Goal: Information Seeking & Learning: Learn about a topic

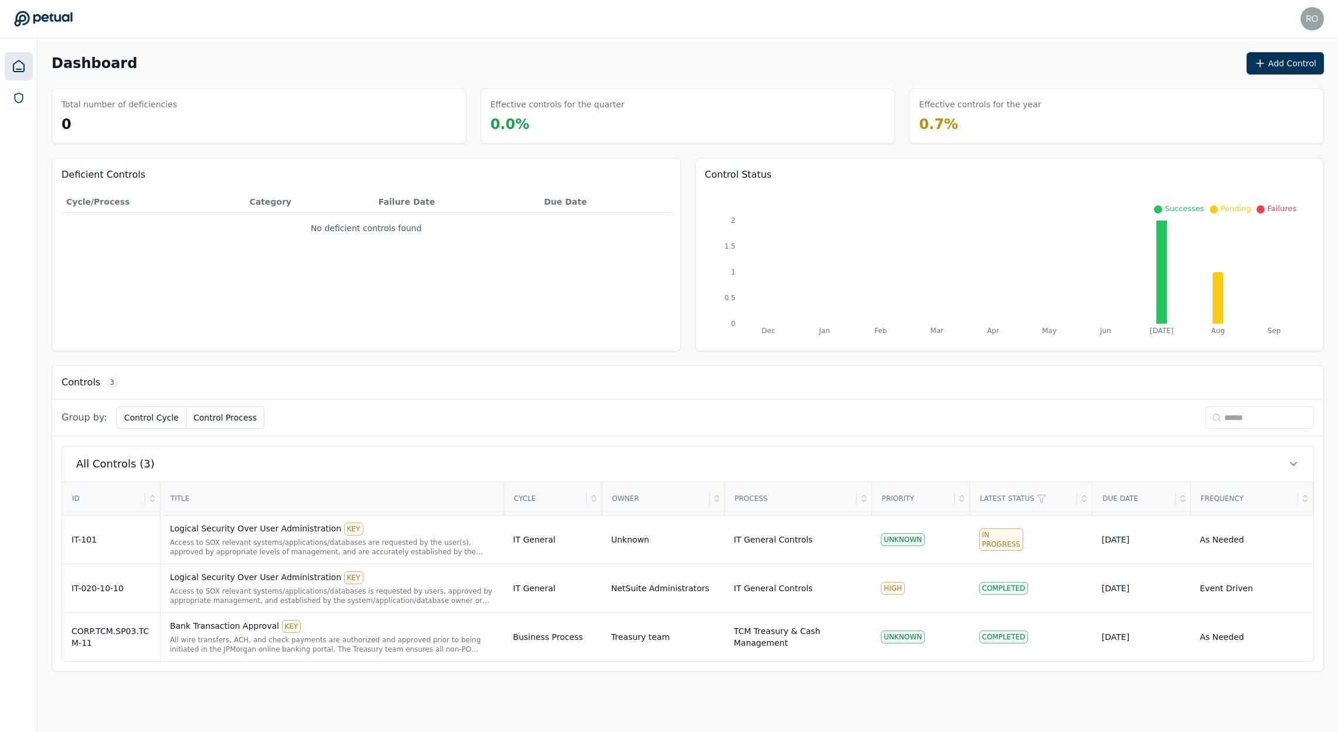
click at [2, 91] on div at bounding box center [19, 385] width 38 height 694
click at [18, 94] on icon at bounding box center [19, 98] width 12 height 12
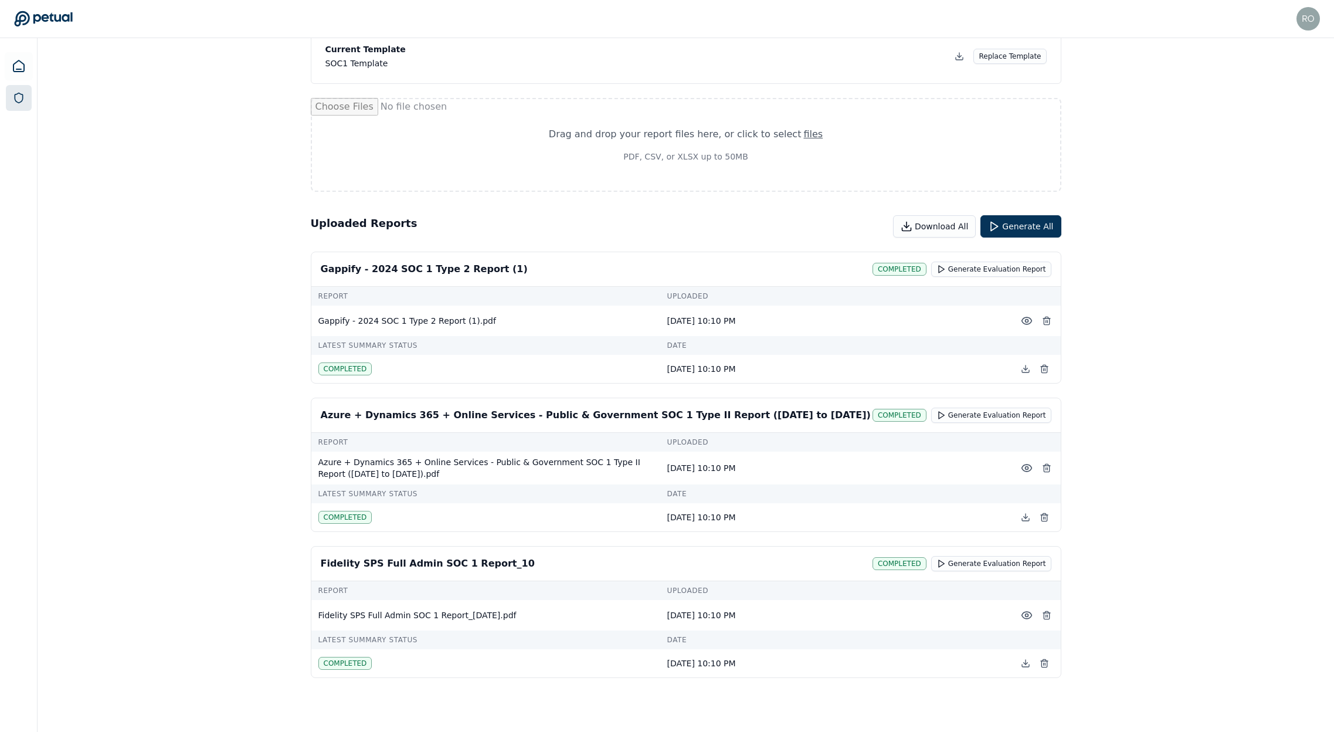
scroll to position [91, 0]
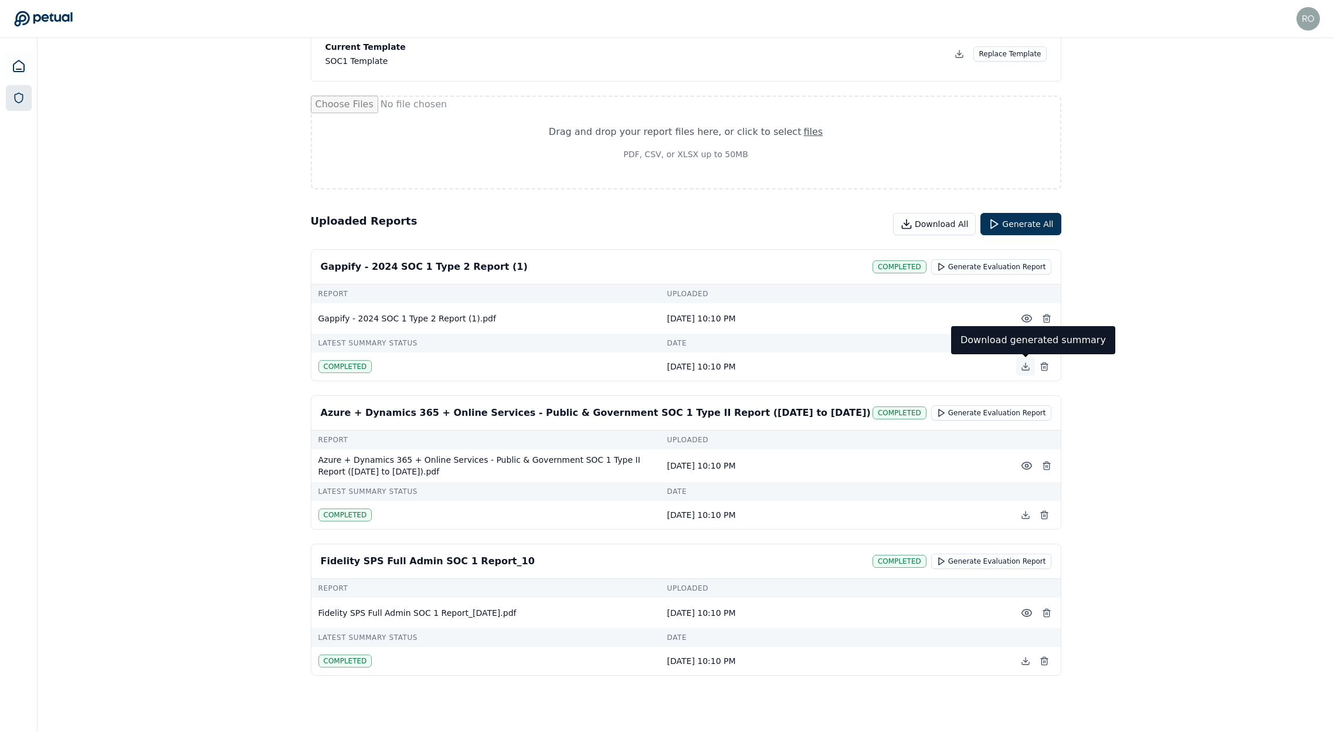
click at [1023, 368] on icon at bounding box center [1025, 366] width 9 height 9
click at [1026, 514] on icon at bounding box center [1025, 515] width 4 height 2
click at [1021, 664] on icon at bounding box center [1025, 660] width 9 height 9
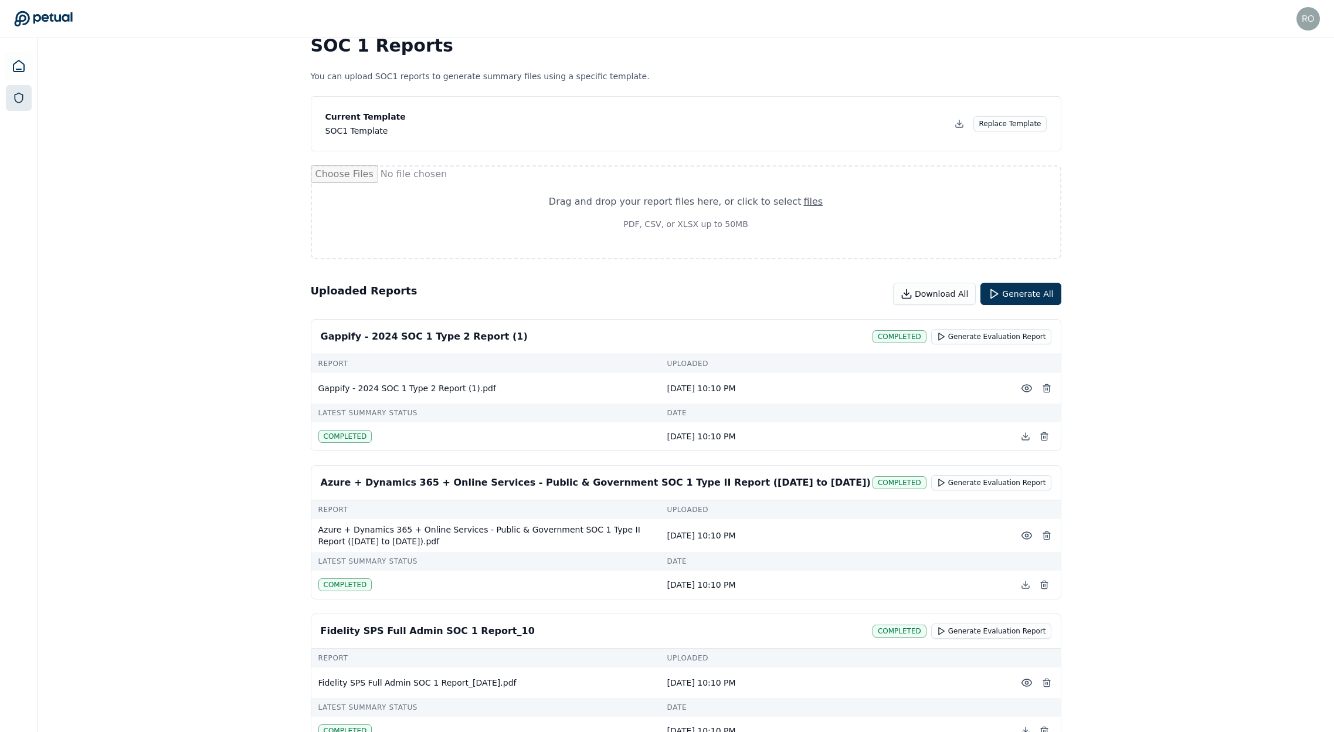
scroll to position [0, 0]
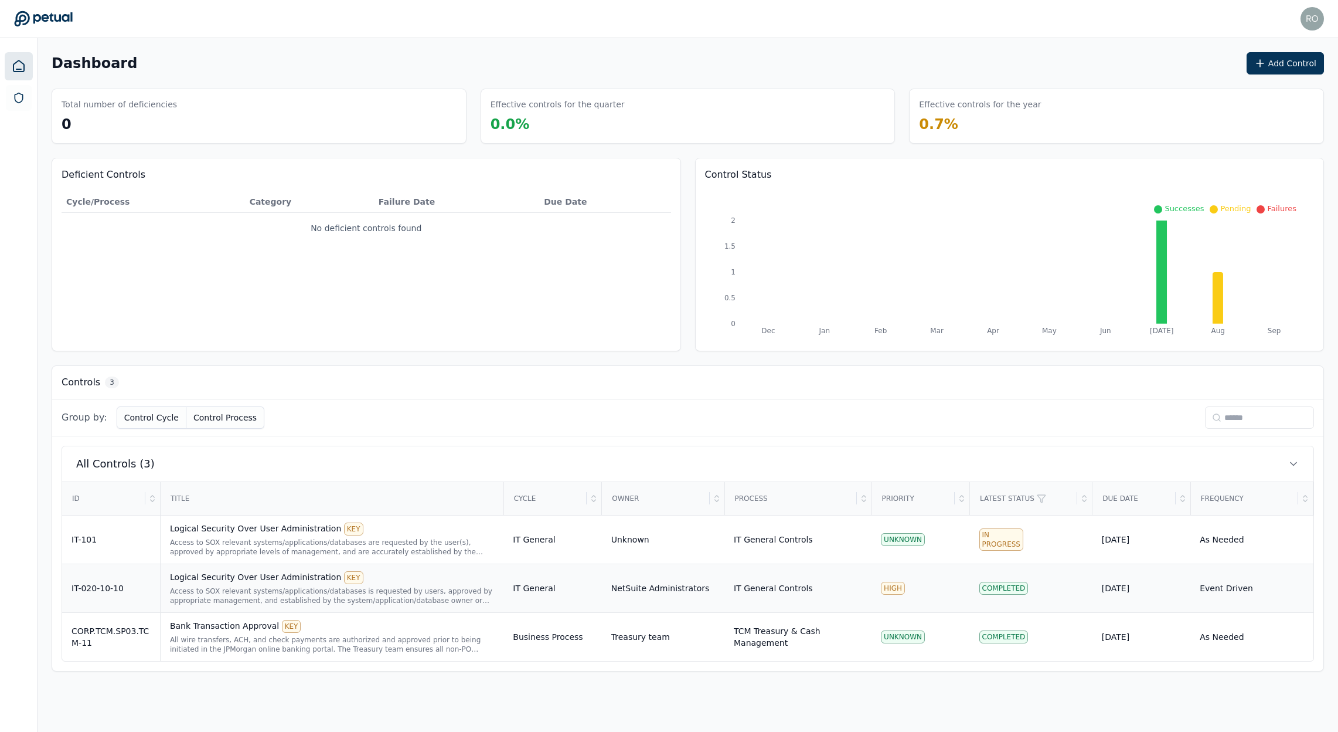
click at [270, 583] on div "Logical Security Over User Administration KEY" at bounding box center [332, 577] width 324 height 13
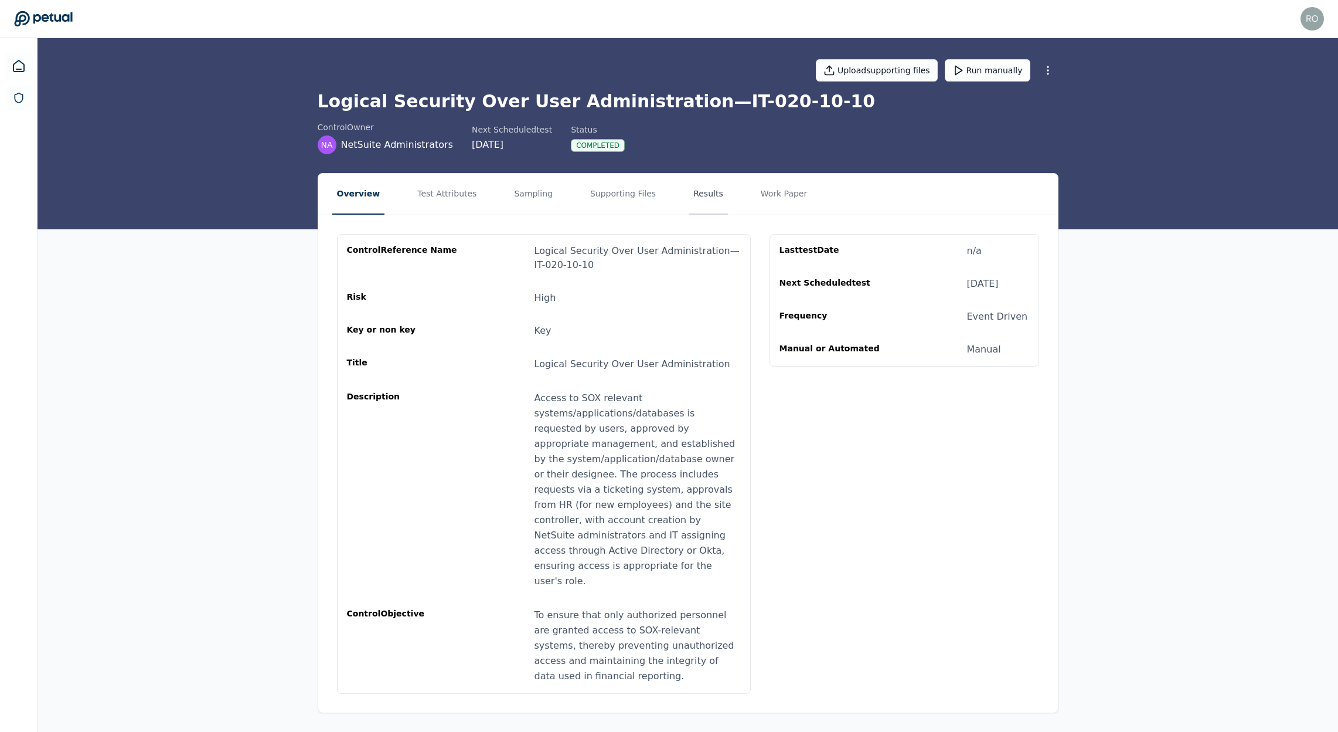
click at [689, 191] on button "Results" at bounding box center [708, 194] width 39 height 41
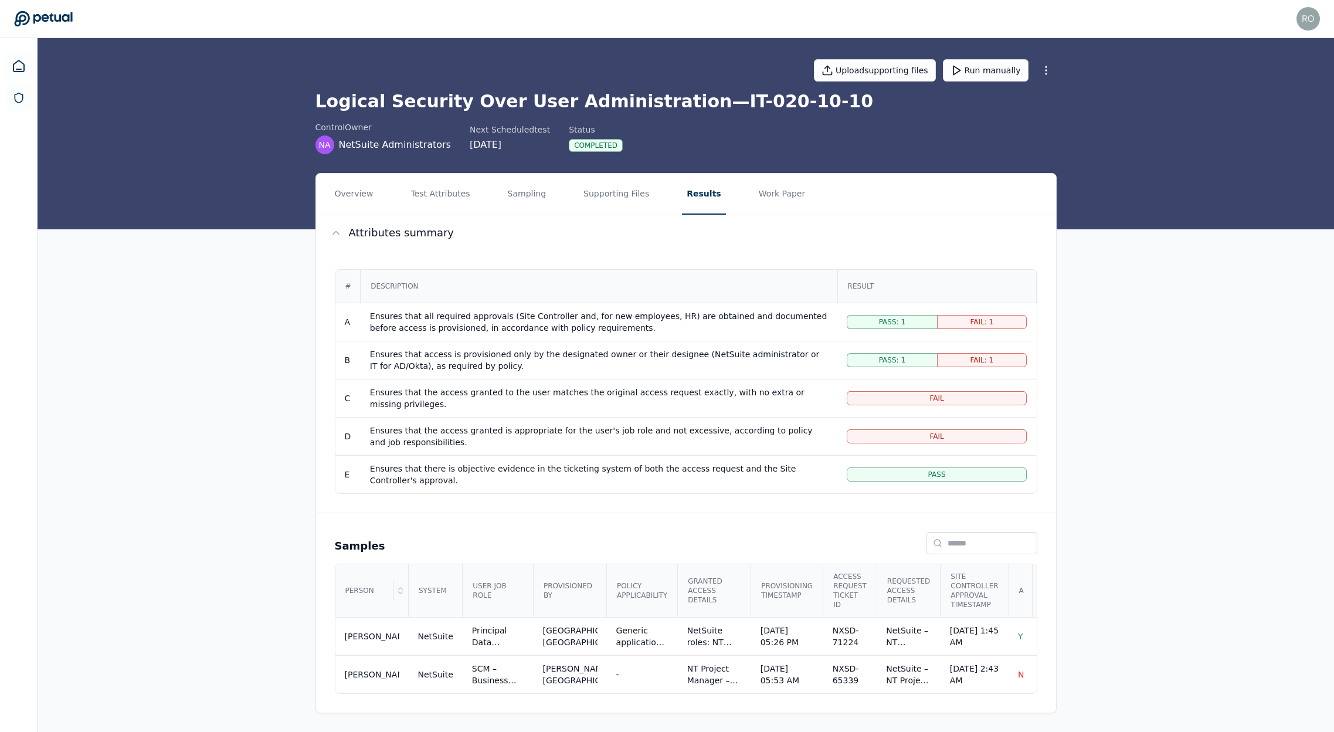
scroll to position [5, 0]
click at [1301, 15] on img at bounding box center [1307, 18] width 23 height 23
click at [353, 184] on button "Overview" at bounding box center [354, 194] width 48 height 41
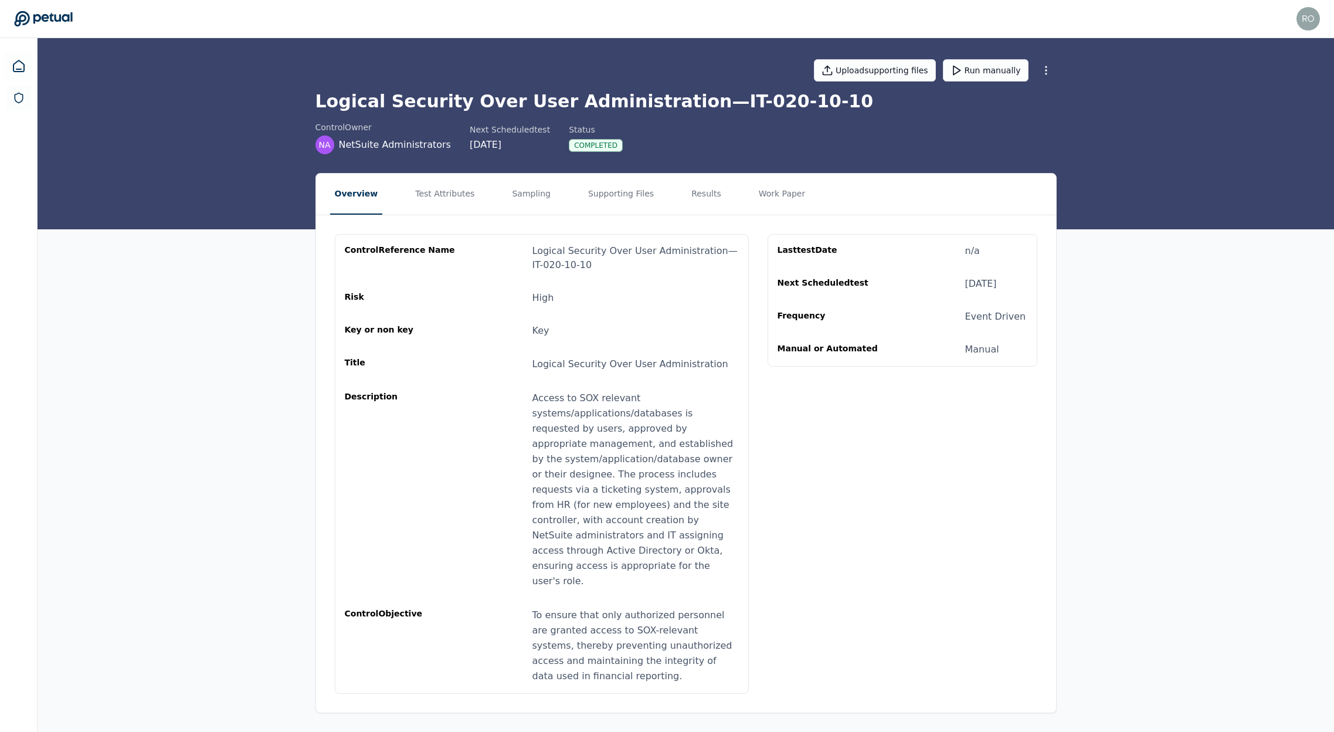
scroll to position [0, 0]
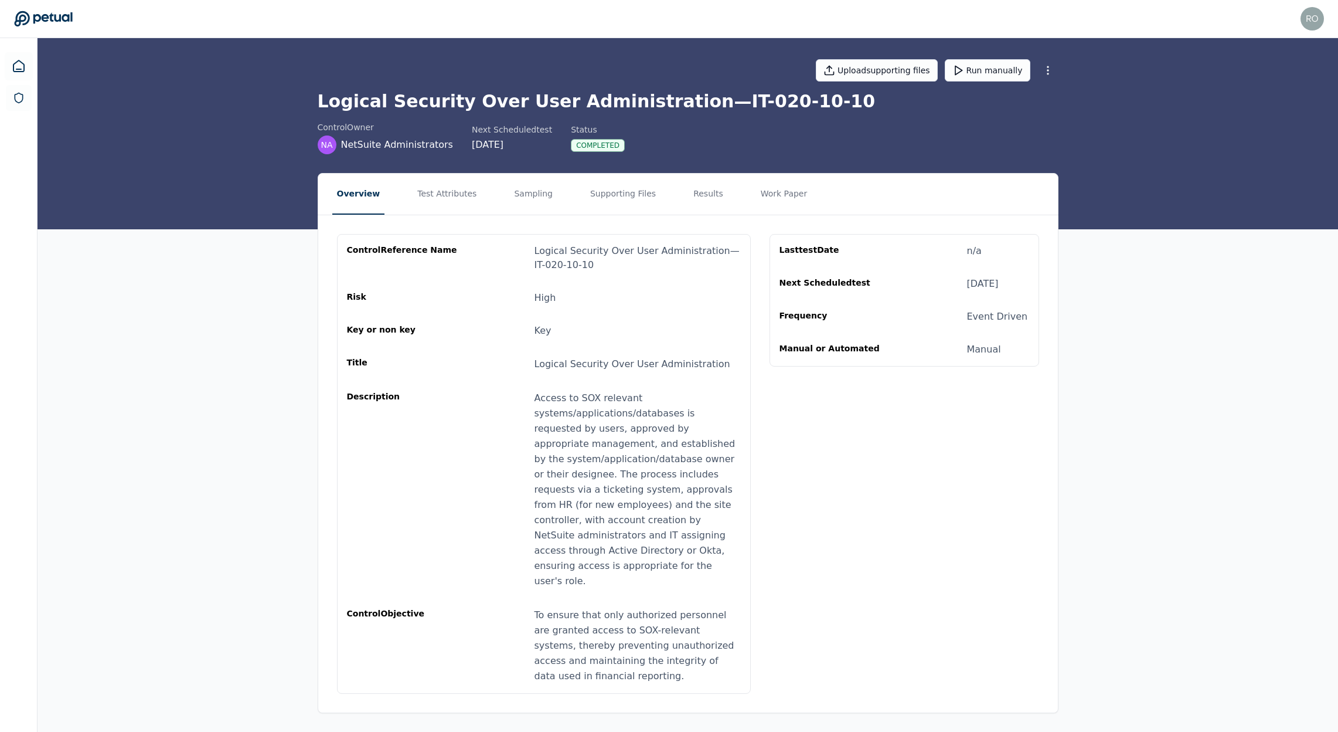
click at [990, 281] on div "[DATE]" at bounding box center [983, 284] width 32 height 14
click at [619, 191] on button "Supporting Files" at bounding box center [623, 194] width 75 height 41
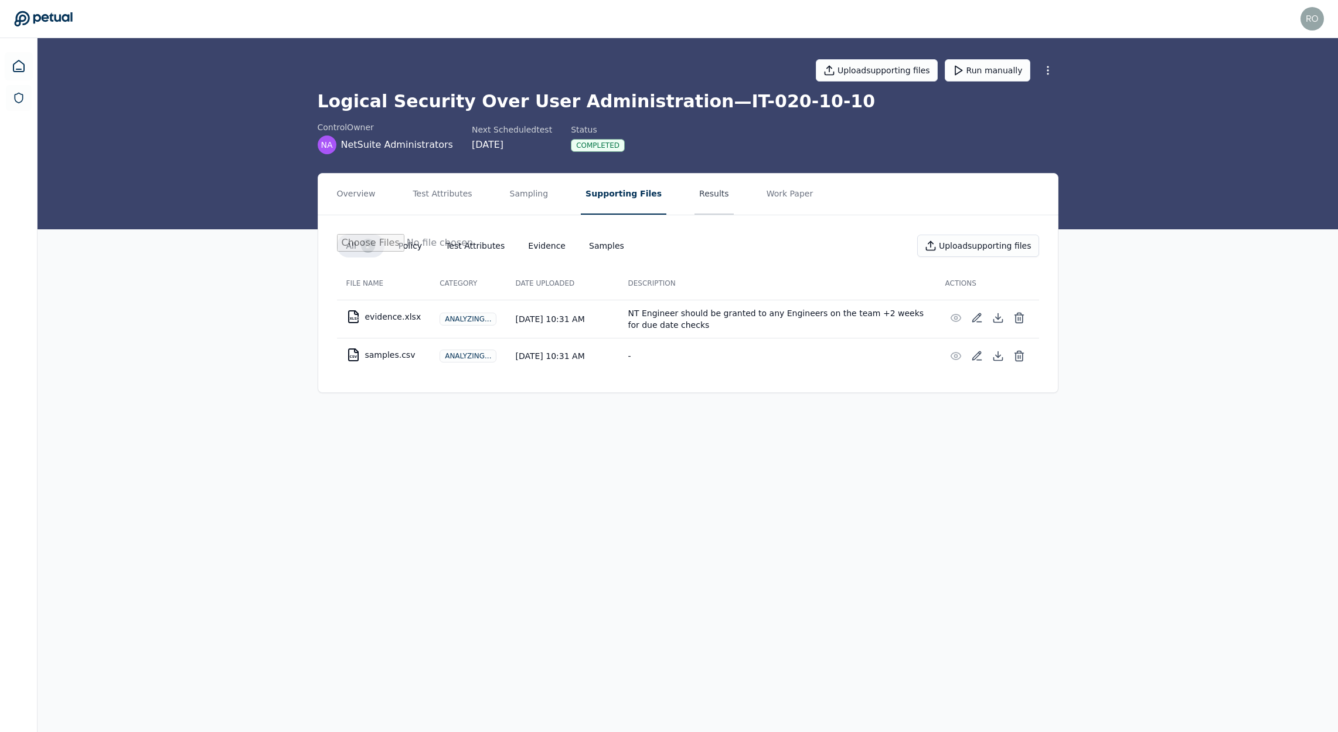
click at [705, 192] on button "Results" at bounding box center [714, 194] width 39 height 41
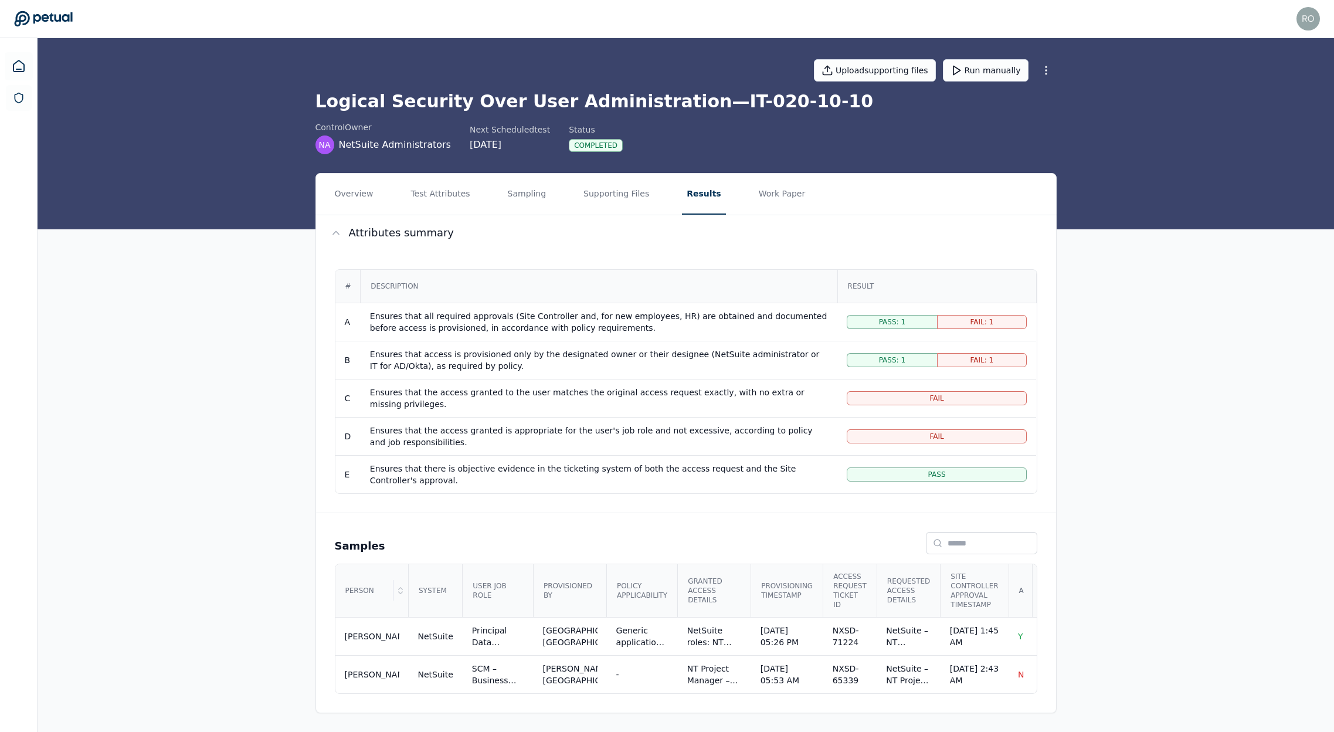
scroll to position [5, 0]
click at [781, 185] on button "Work Paper" at bounding box center [782, 194] width 56 height 41
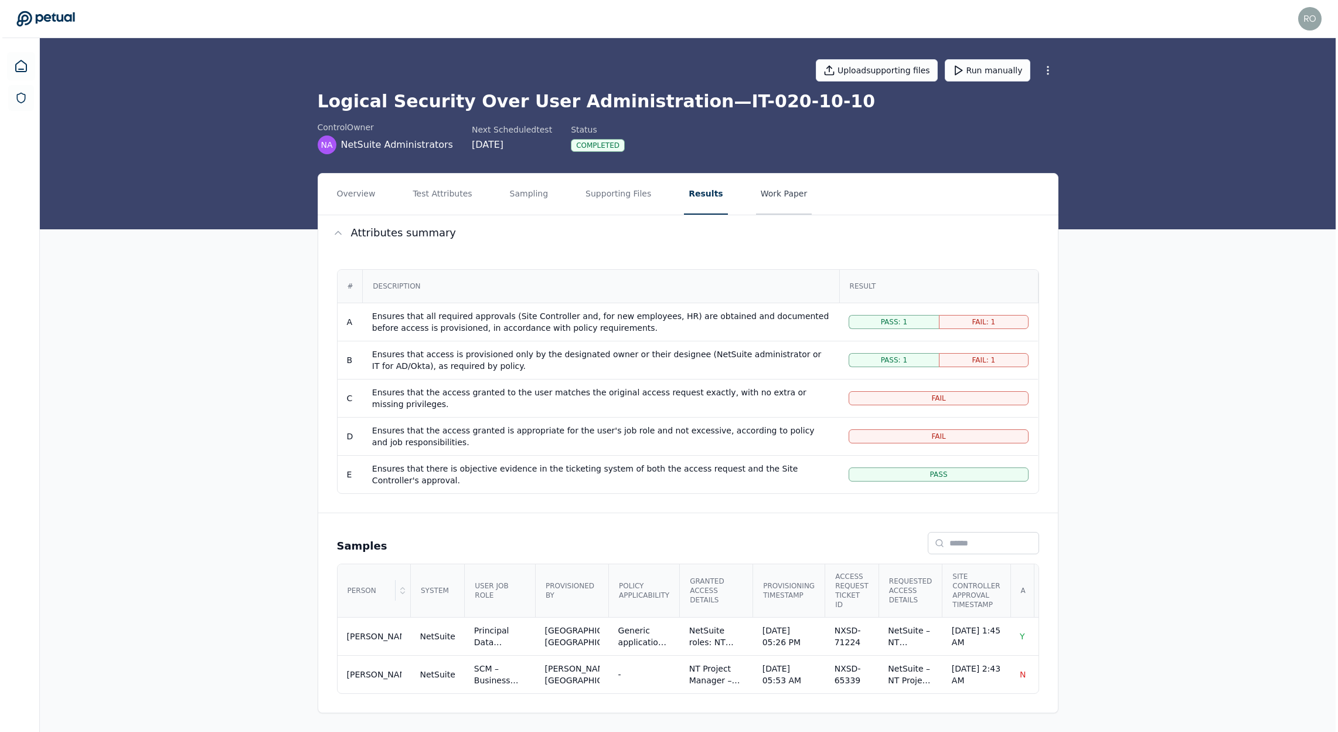
scroll to position [0, 0]
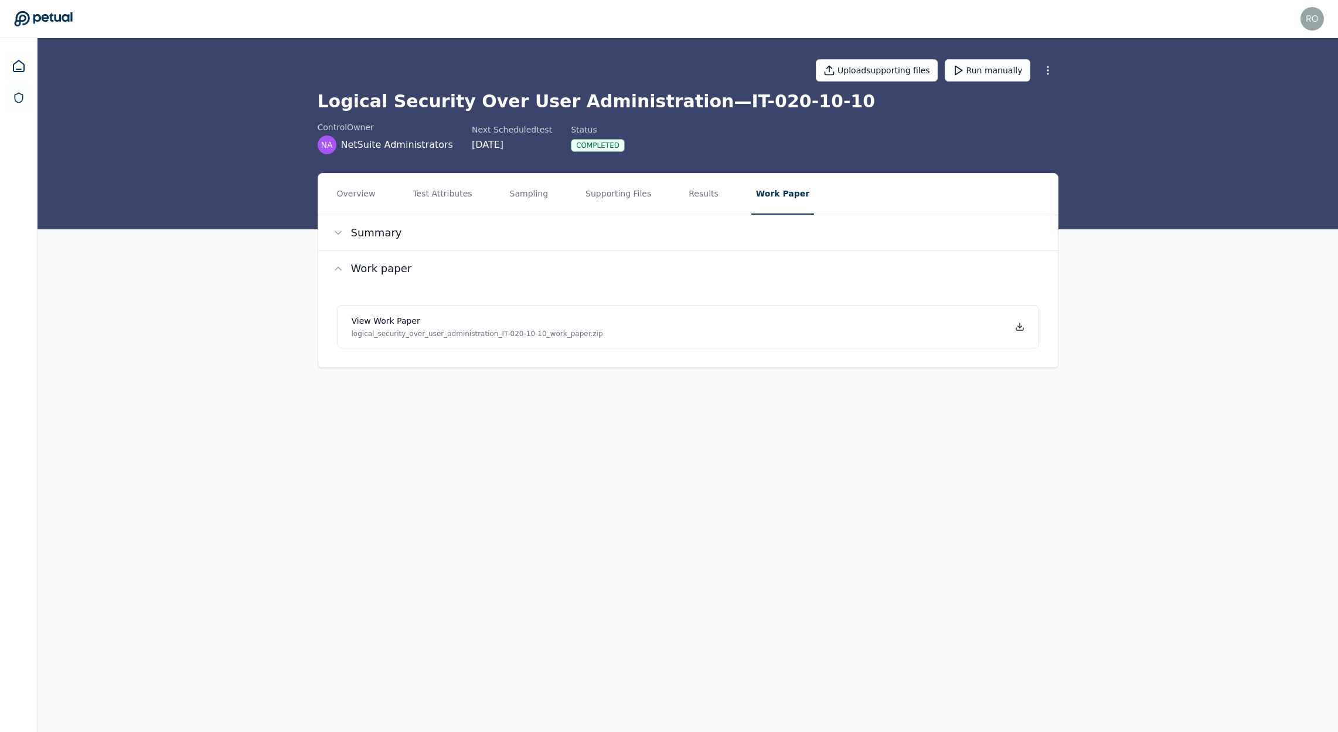
click at [668, 211] on nav "Overview Test Attributes Sampling Supporting Files Results Work Paper" at bounding box center [688, 194] width 740 height 41
